Goal: Information Seeking & Learning: Check status

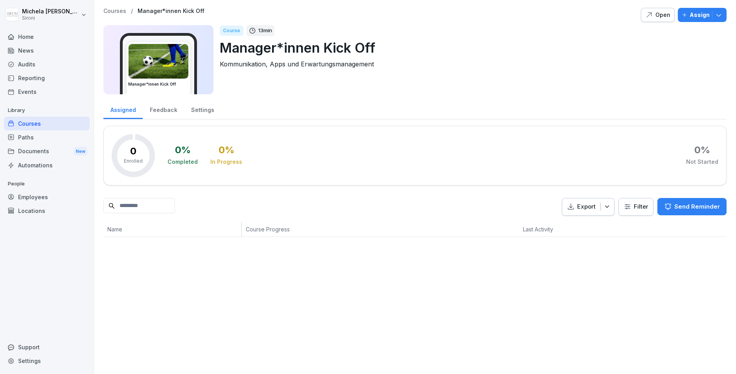
click at [33, 198] on div "Employees" at bounding box center [47, 197] width 86 height 14
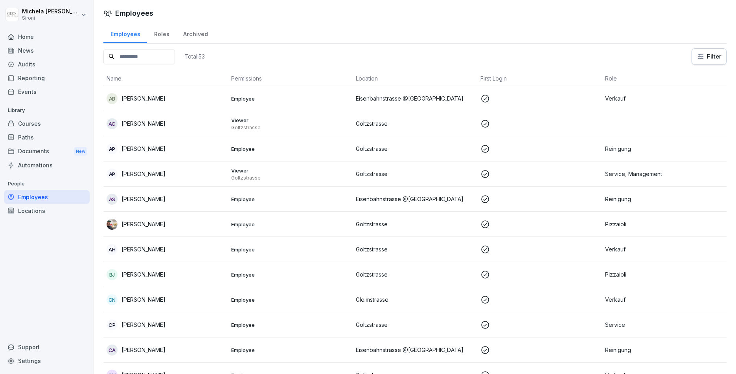
click at [159, 60] on input at bounding box center [139, 56] width 72 height 15
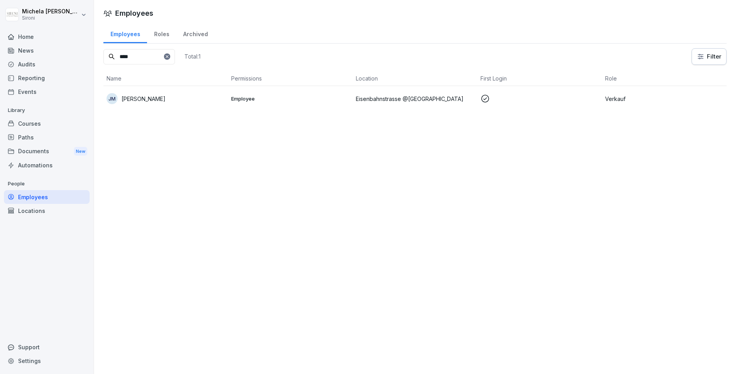
type input "****"
click at [154, 99] on p "[PERSON_NAME]" at bounding box center [143, 99] width 44 height 8
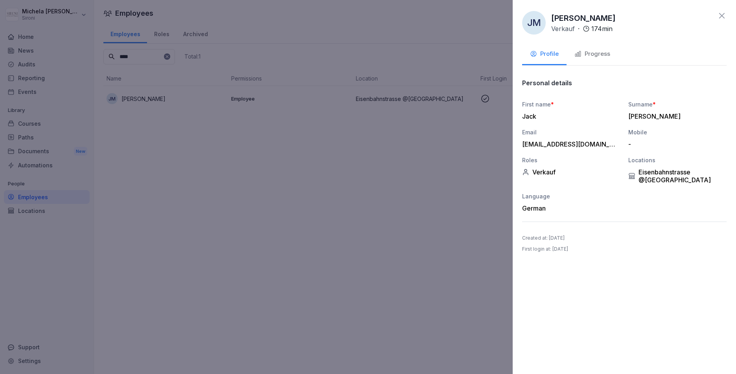
click at [594, 53] on div "Progress" at bounding box center [592, 54] width 36 height 9
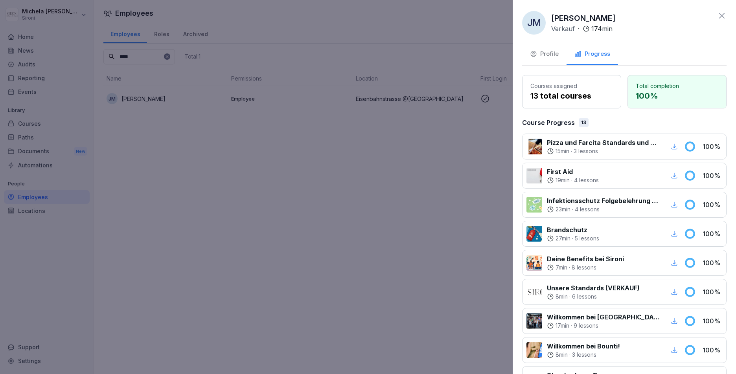
click at [722, 17] on icon at bounding box center [721, 15] width 9 height 9
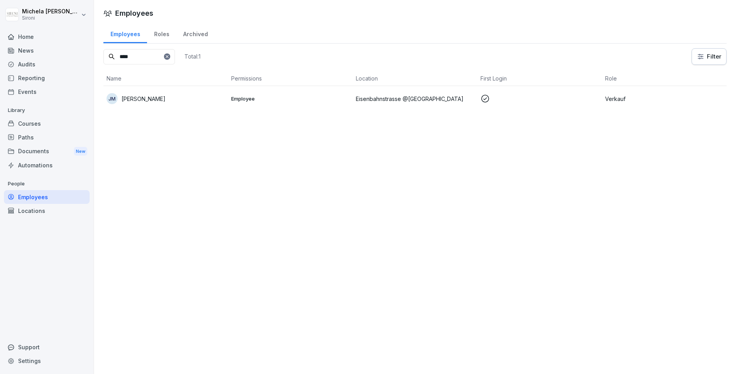
click at [42, 121] on div "Courses" at bounding box center [47, 124] width 86 height 14
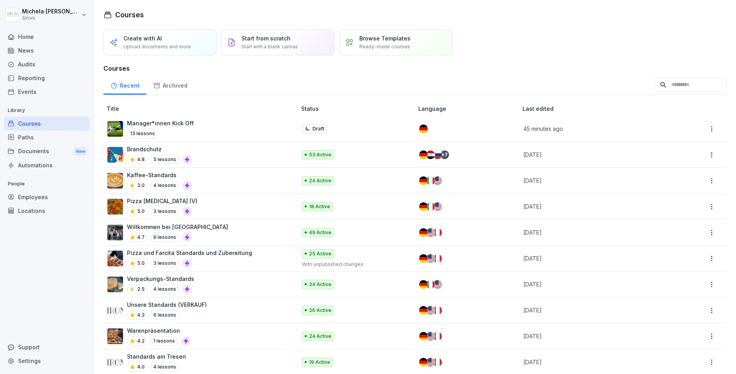
click at [224, 207] on div "Pizza [MEDICAL_DATA] (V) 5.0 3 lessons" at bounding box center [197, 206] width 181 height 19
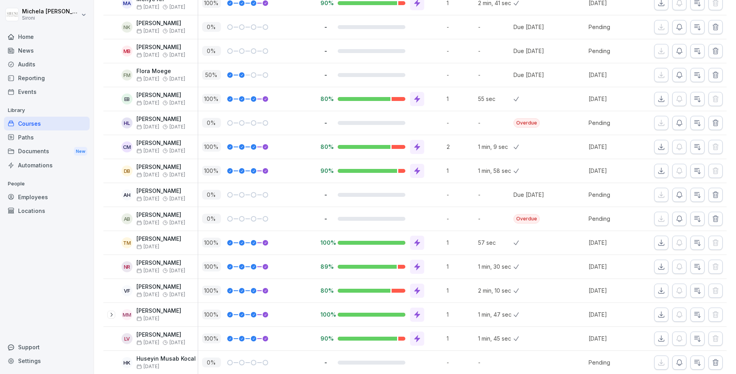
scroll to position [302, 0]
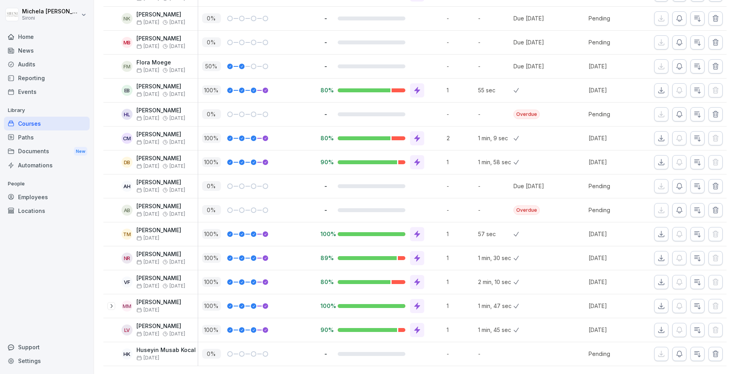
click at [397, 284] on div at bounding box center [372, 282] width 68 height 4
click at [417, 283] on icon at bounding box center [417, 282] width 6 height 7
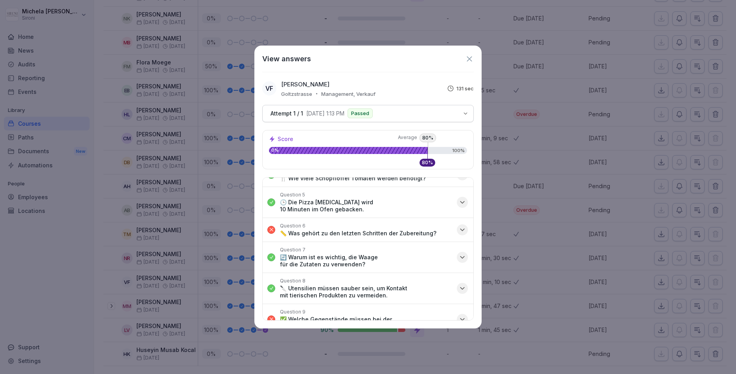
scroll to position [103, 0]
click at [468, 58] on icon at bounding box center [469, 59] width 9 height 9
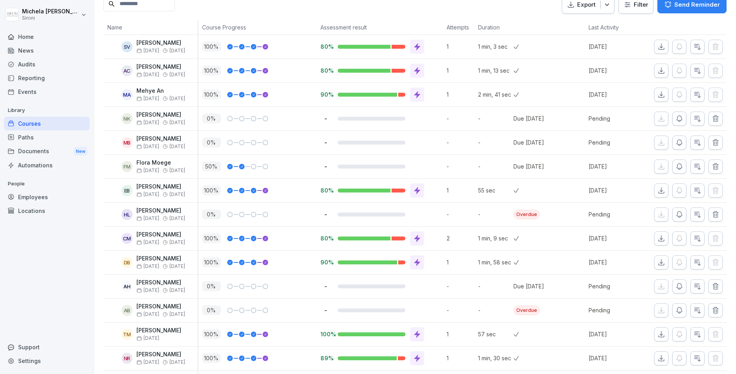
scroll to position [200, 0]
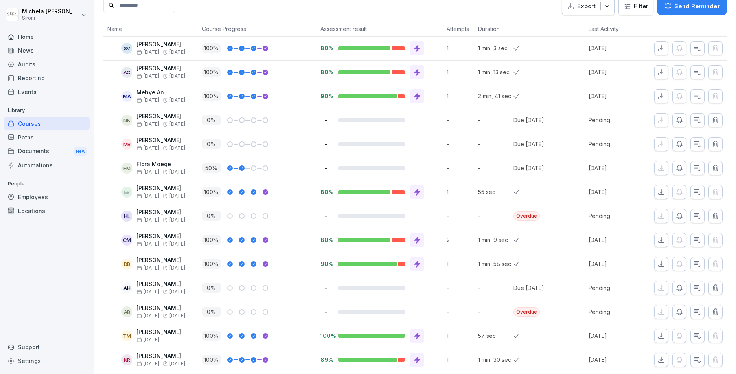
click at [681, 117] on icon "button" at bounding box center [679, 120] width 8 height 8
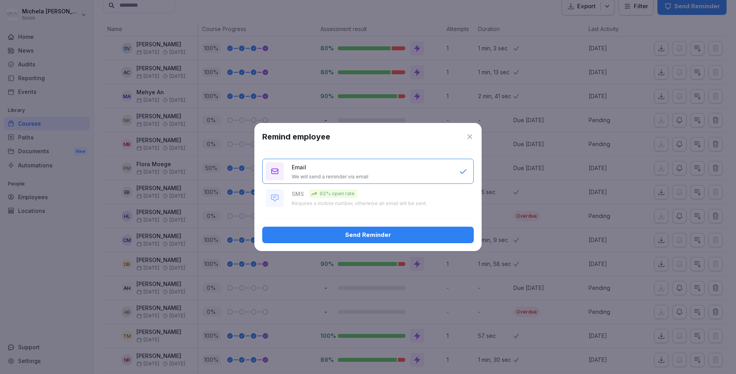
click at [470, 137] on icon at bounding box center [470, 137] width 8 height 8
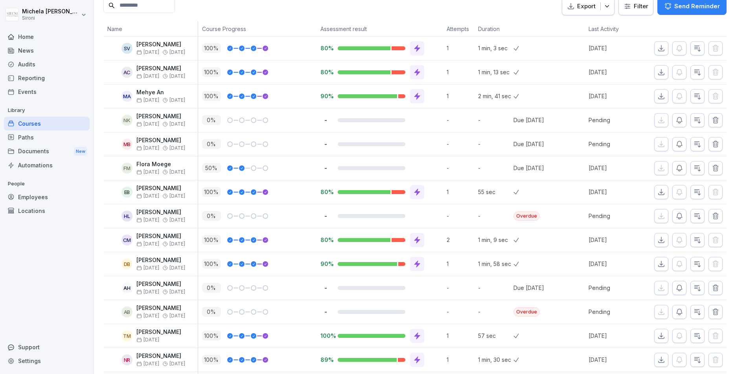
click at [679, 123] on icon "button" at bounding box center [679, 120] width 6 height 6
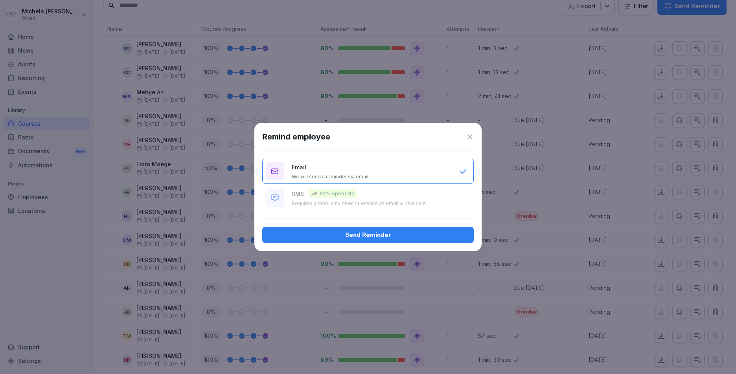
click at [468, 138] on icon at bounding box center [469, 136] width 5 height 5
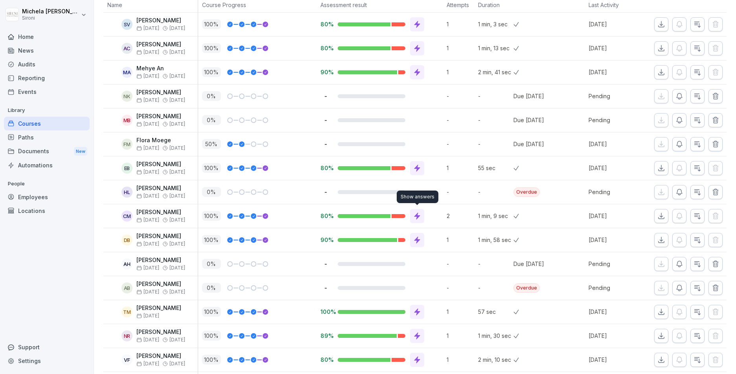
scroll to position [0, 0]
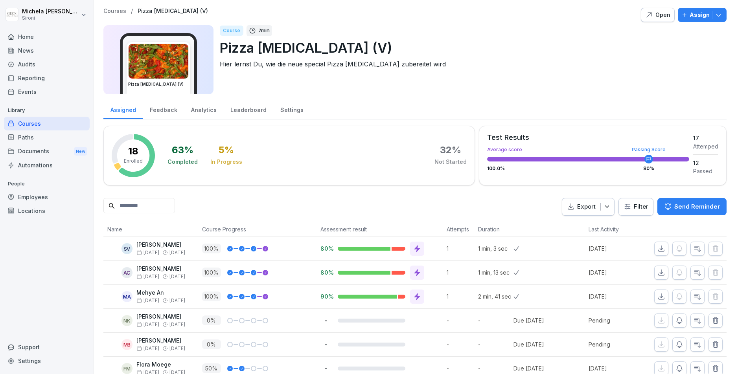
click at [42, 198] on div "Employees" at bounding box center [47, 197] width 86 height 14
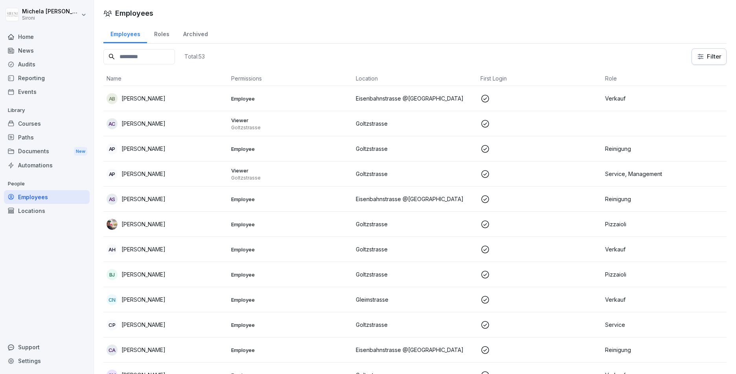
click at [135, 55] on input at bounding box center [139, 56] width 72 height 15
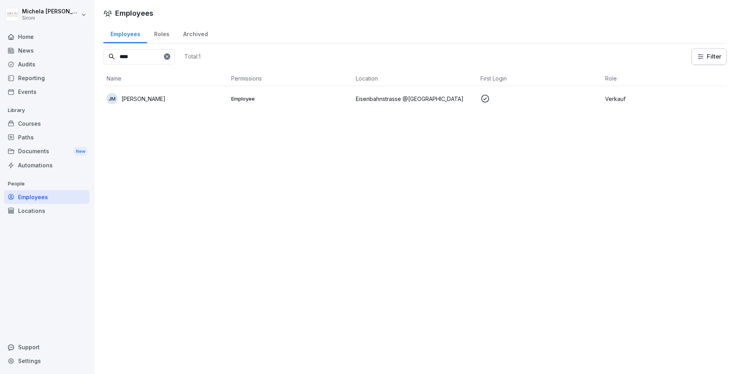
type input "****"
click at [133, 99] on p "Jack Murphy" at bounding box center [143, 99] width 44 height 8
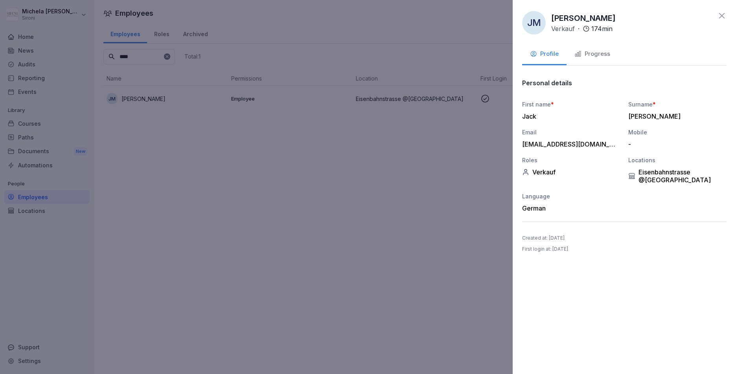
click at [594, 54] on div "Progress" at bounding box center [592, 54] width 36 height 9
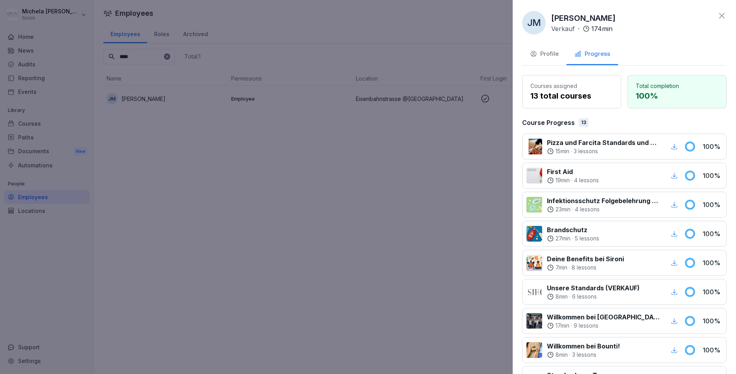
click at [721, 16] on icon at bounding box center [722, 16] width 6 height 6
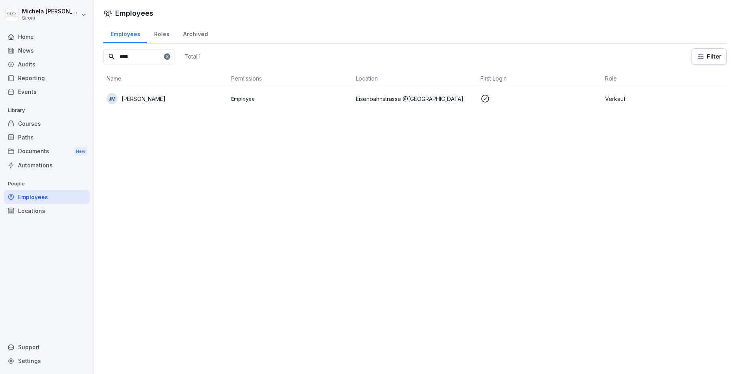
click at [42, 124] on div "Courses" at bounding box center [47, 124] width 86 height 14
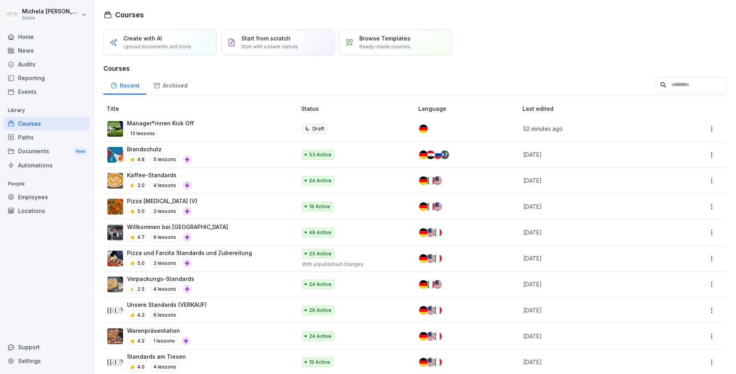
click at [206, 207] on div "Pizza Allegra (V) 5.0 3 lessons" at bounding box center [197, 206] width 181 height 19
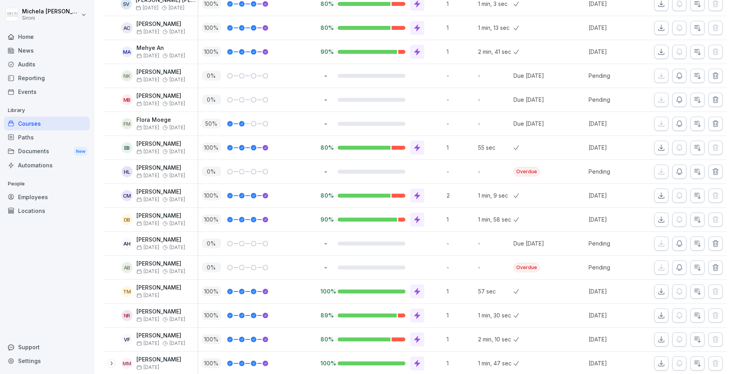
scroll to position [302, 0]
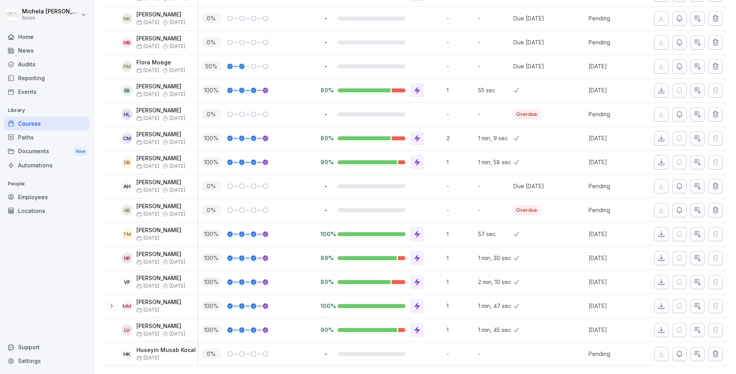
click at [112, 307] on icon at bounding box center [111, 306] width 6 height 6
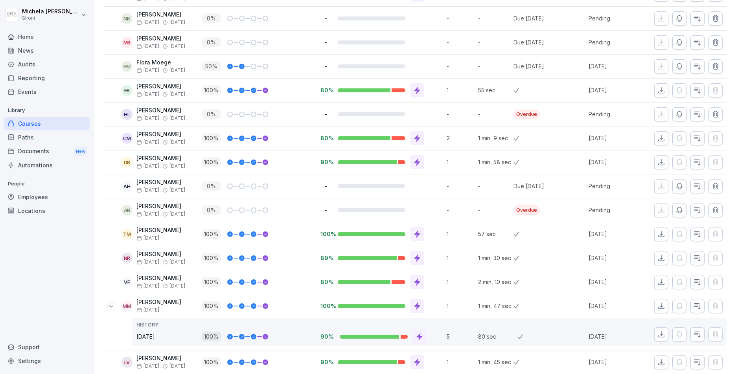
click at [112, 307] on icon at bounding box center [111, 306] width 6 height 6
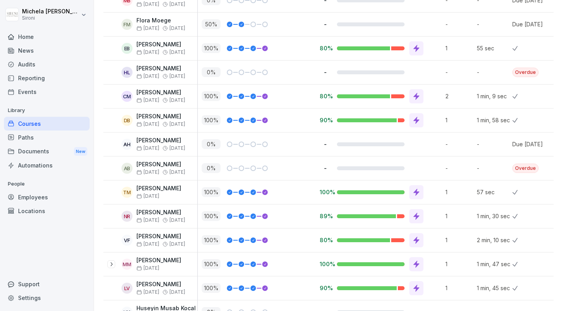
scroll to position [365, 0]
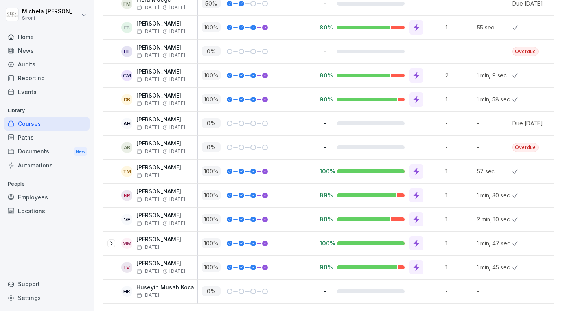
click at [90, 95] on div "[PERSON_NAME] Sironi Home News Audits Reporting Events Library Courses Paths Do…" at bounding box center [47, 155] width 94 height 311
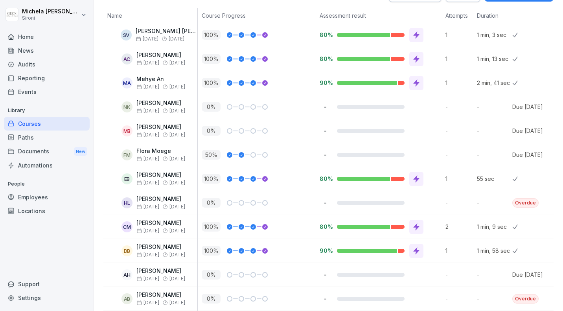
scroll to position [0, 0]
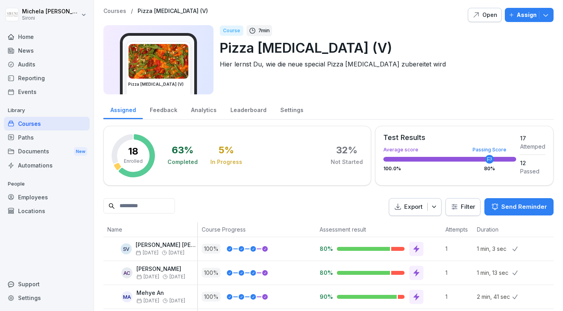
click at [138, 202] on input at bounding box center [139, 205] width 72 height 15
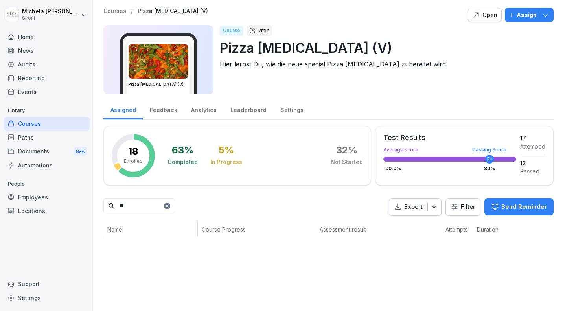
type input "*"
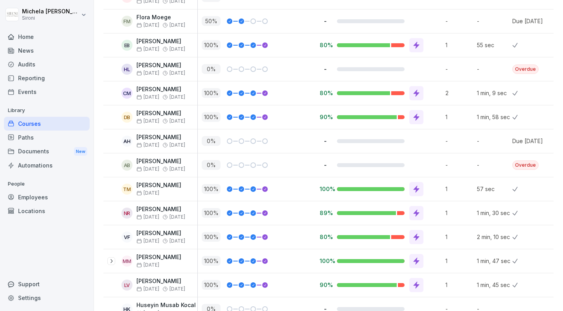
scroll to position [365, 0]
